Goal: Task Accomplishment & Management: Manage account settings

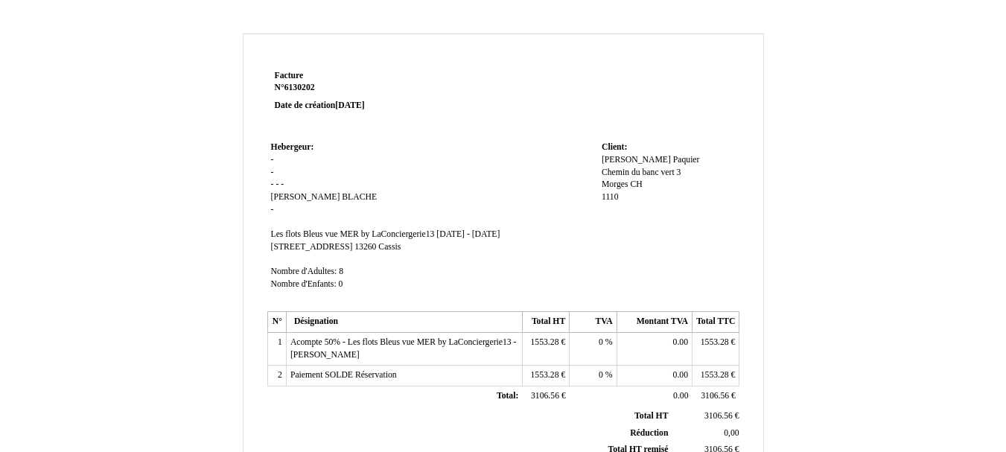
select select "fr"
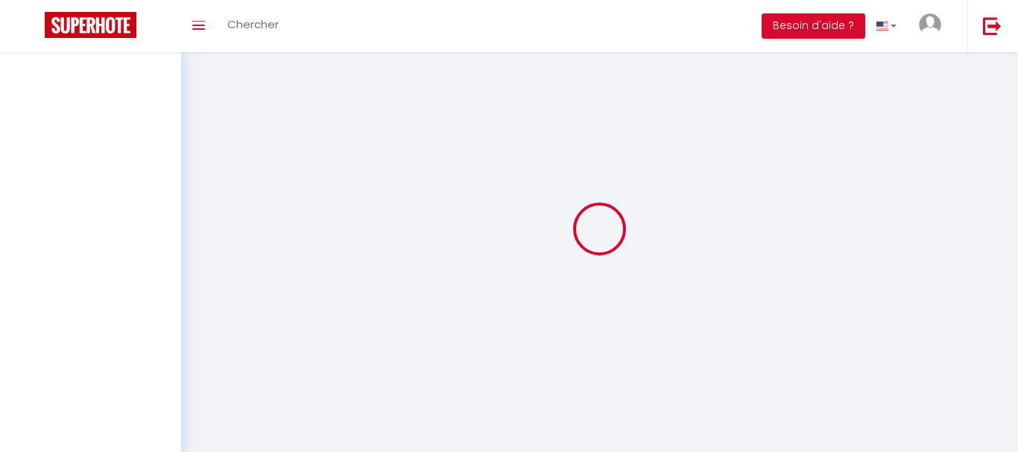
select select "fr"
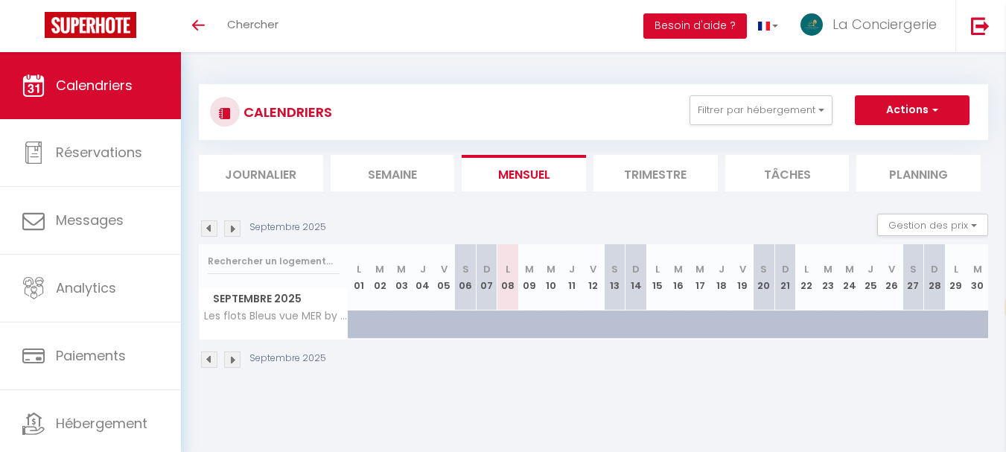
click at [211, 227] on img at bounding box center [209, 228] width 16 height 16
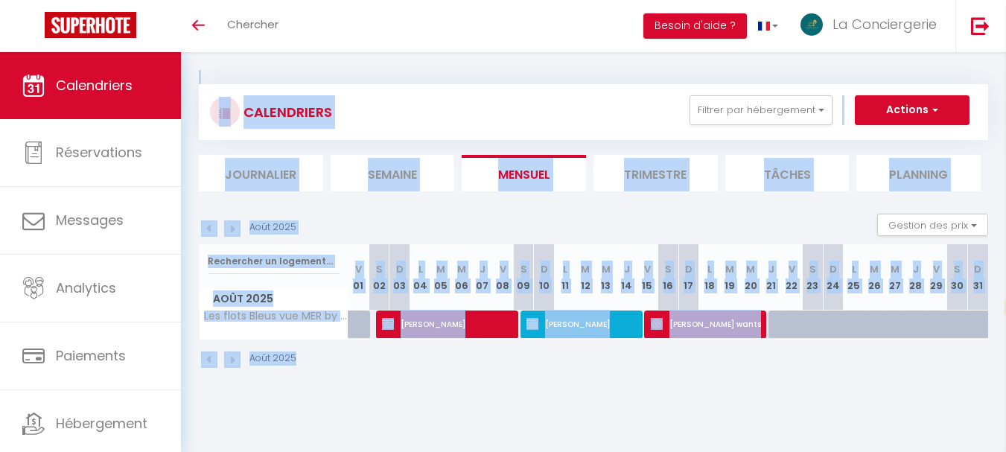
click at [493, 347] on div "Août 2025" at bounding box center [594, 362] width 790 height 44
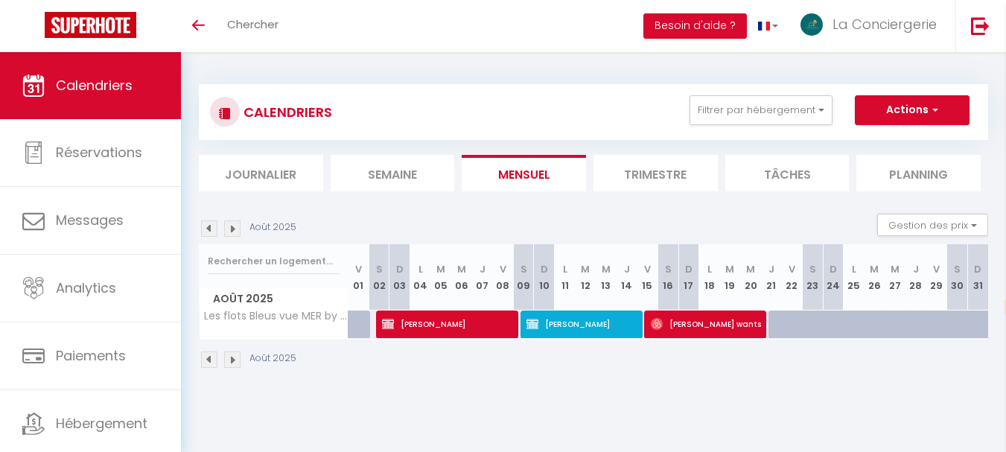
click at [779, 323] on div at bounding box center [779, 325] width 21 height 28
type input "420"
type input "Jeu 21 Août 2025"
type input "Ven 22 Août 2025"
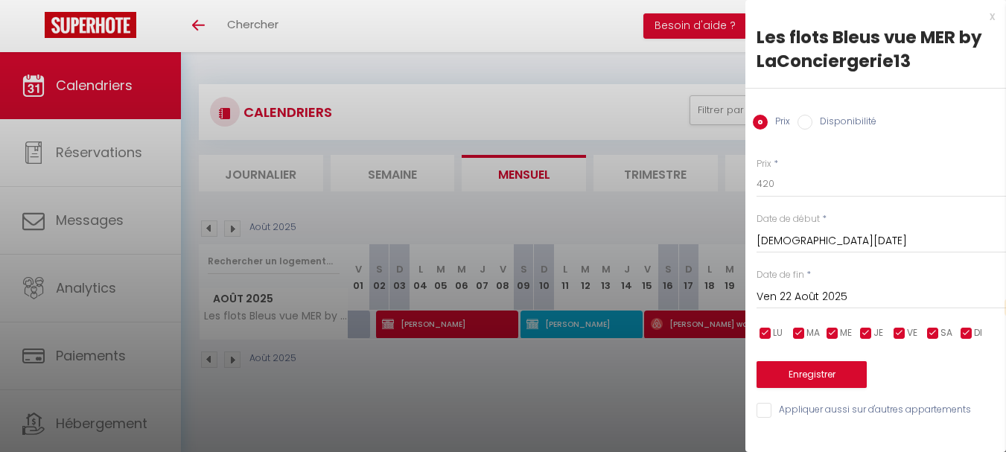
click at [691, 364] on div at bounding box center [503, 226] width 1006 height 452
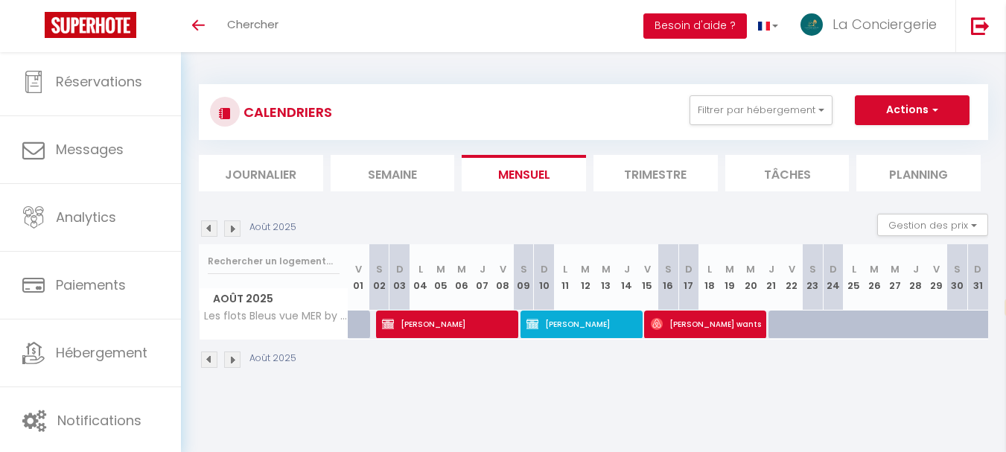
click at [713, 22] on button "Besoin d'aide ?" at bounding box center [696, 25] width 104 height 25
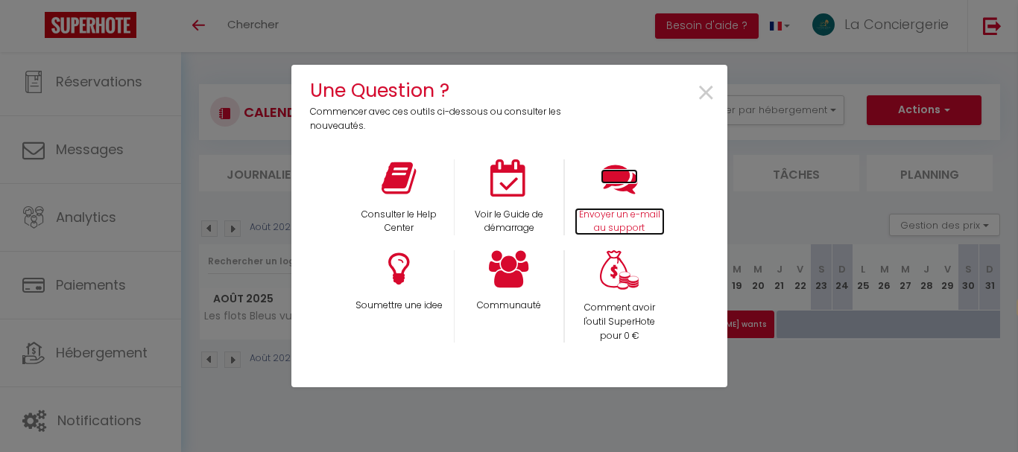
click at [625, 181] on icon at bounding box center [618, 177] width 37 height 37
